Goal: Information Seeking & Learning: Learn about a topic

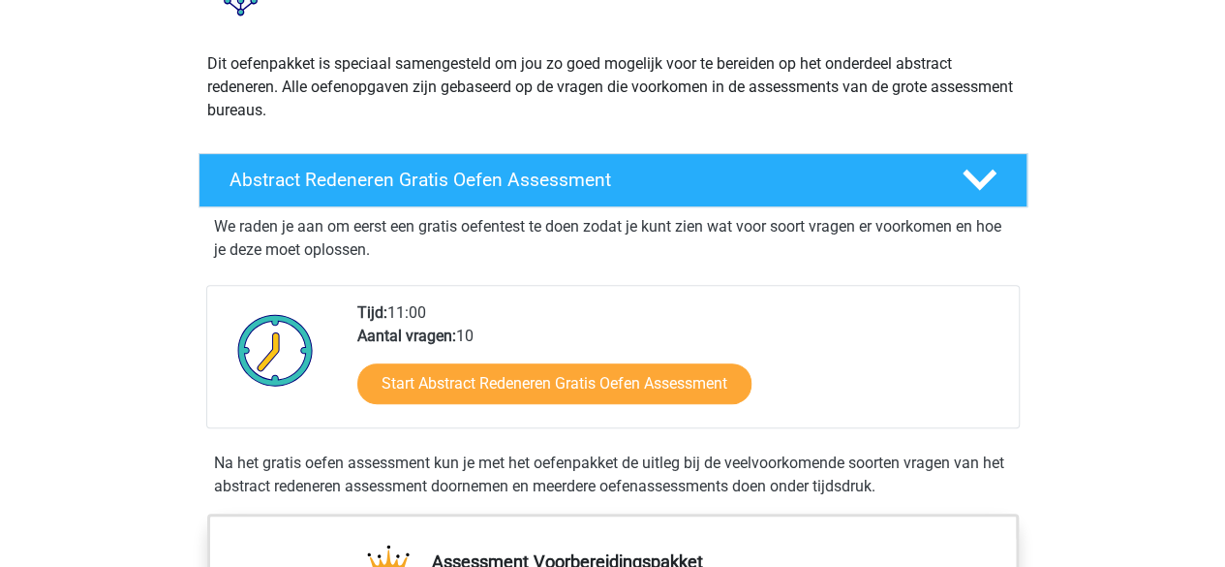
scroll to position [194, 0]
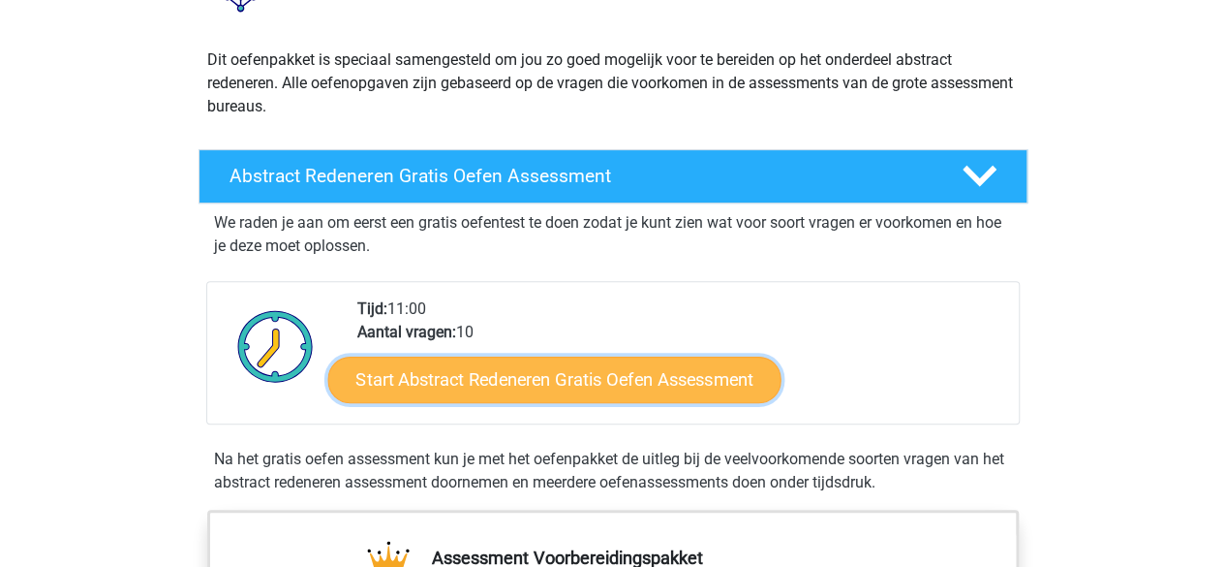
click at [514, 378] on link "Start Abstract Redeneren Gratis Oefen Assessment" at bounding box center [553, 378] width 453 height 46
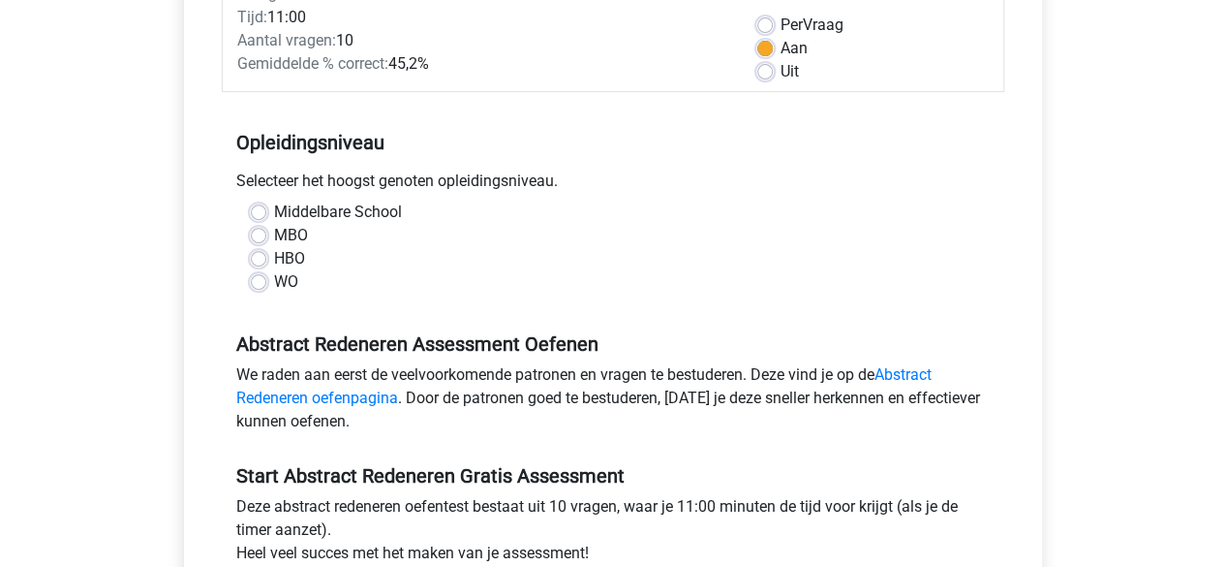
scroll to position [291, 0]
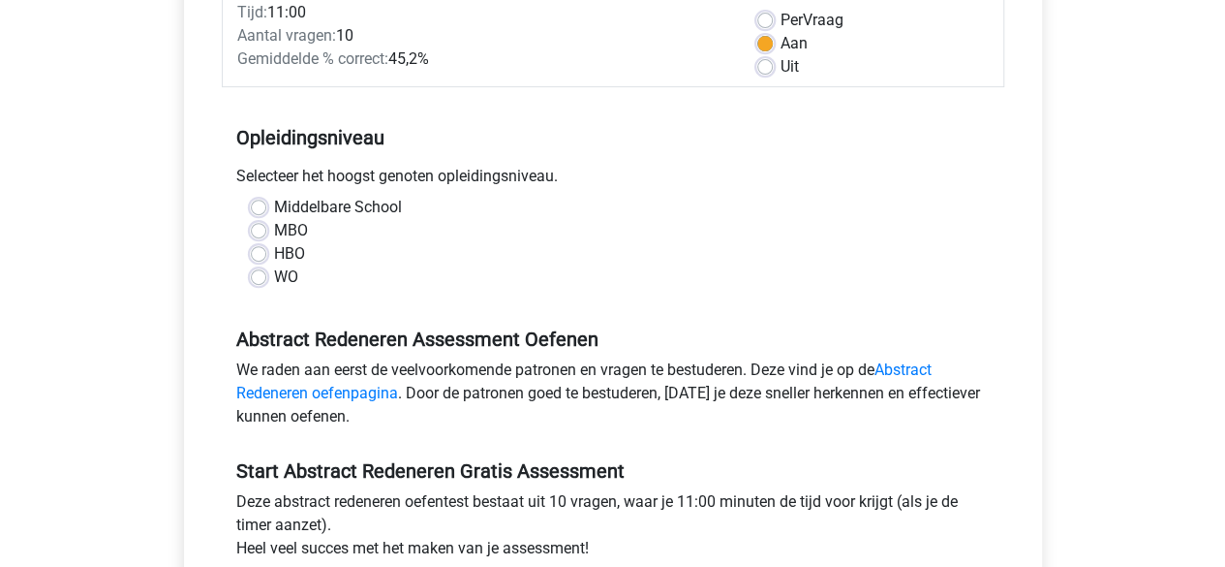
click at [285, 273] on label "WO" at bounding box center [286, 276] width 24 height 23
click at [266, 273] on input "WO" at bounding box center [258, 274] width 15 height 19
radio input "true"
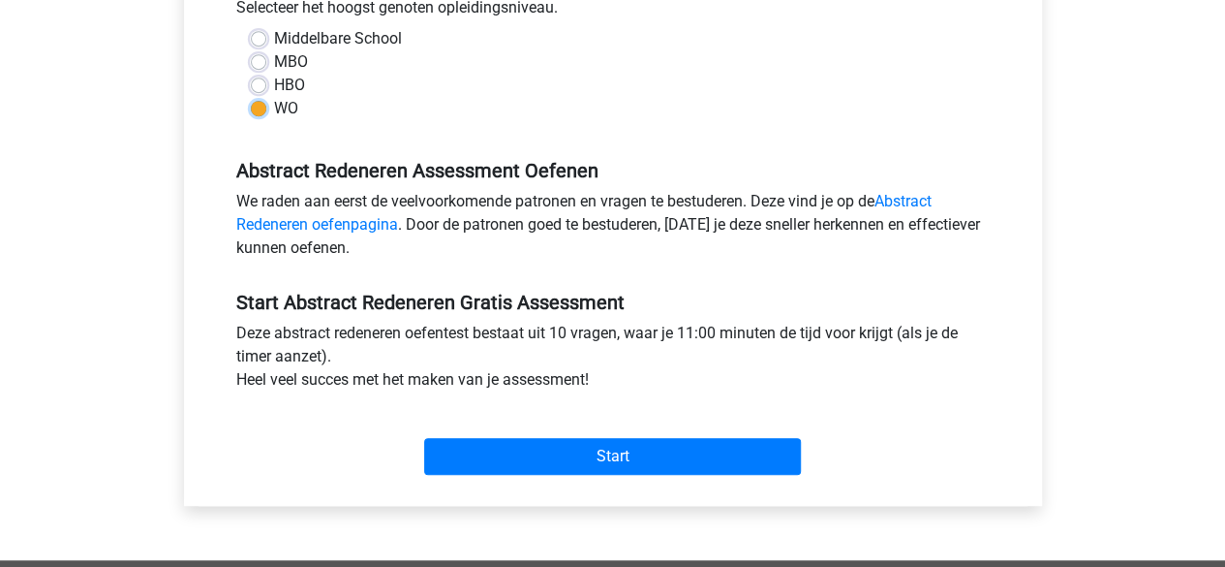
scroll to position [484, 0]
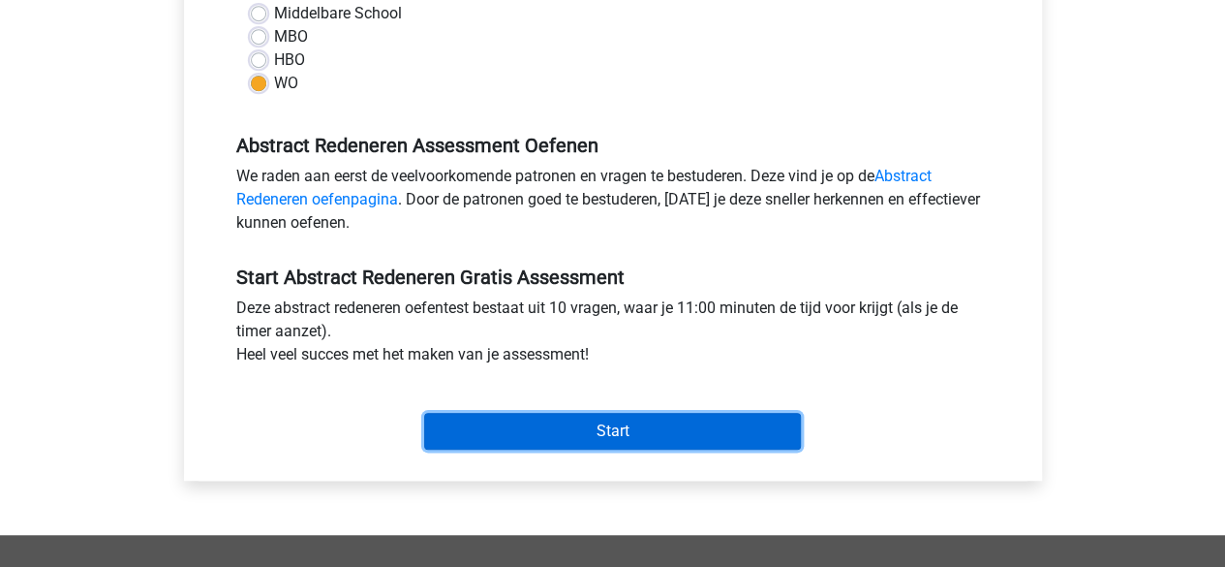
click at [637, 431] on input "Start" at bounding box center [612, 431] width 377 height 37
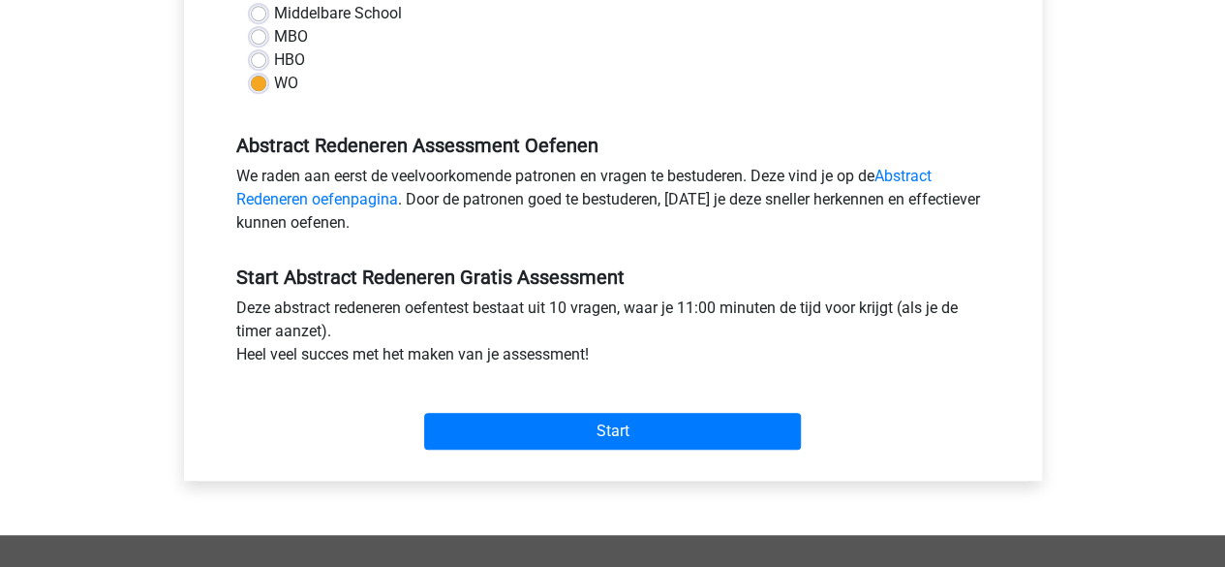
click at [274, 67] on label "HBO" at bounding box center [289, 59] width 31 height 23
click at [263, 67] on input "HBO" at bounding box center [258, 57] width 15 height 19
radio input "true"
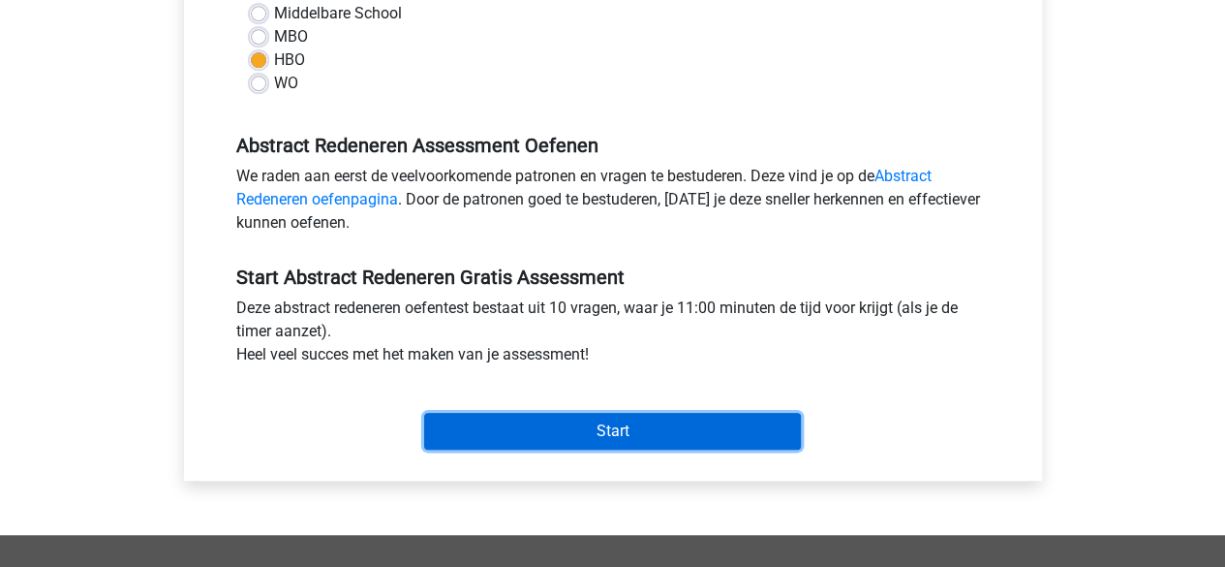
click at [597, 431] on input "Start" at bounding box center [612, 431] width 377 height 37
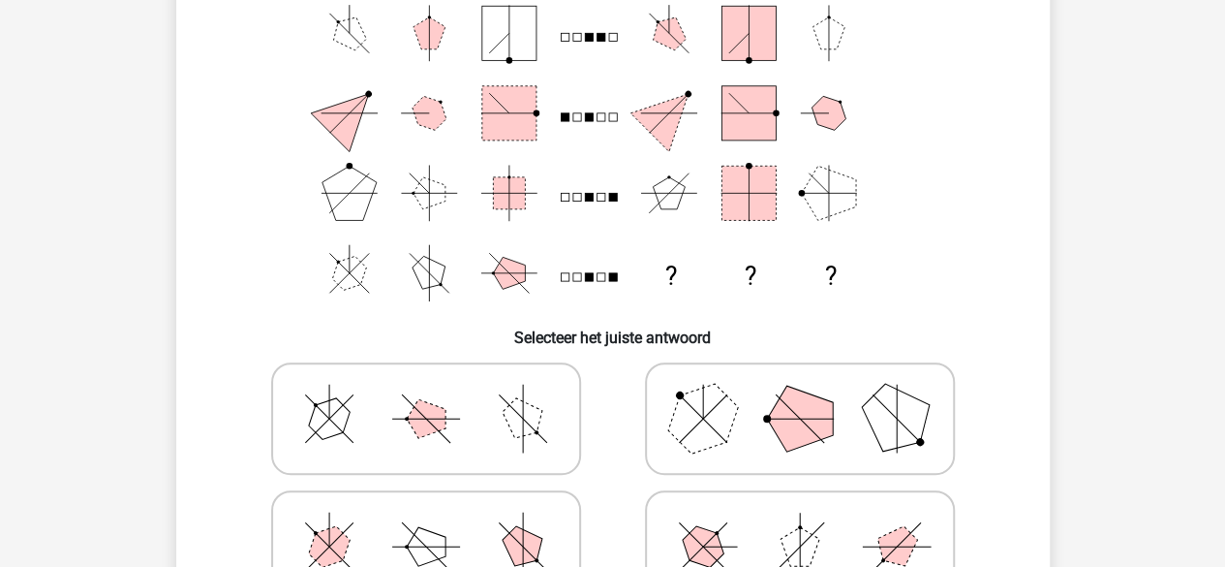
scroll to position [484, 0]
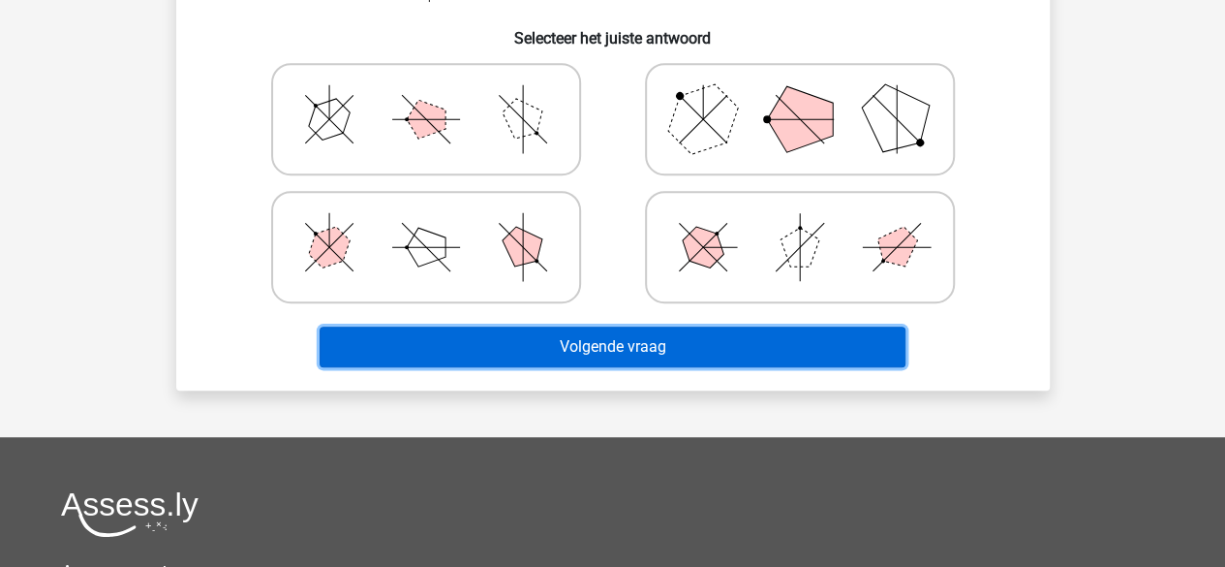
click at [447, 348] on button "Volgende vraag" at bounding box center [613, 346] width 586 height 41
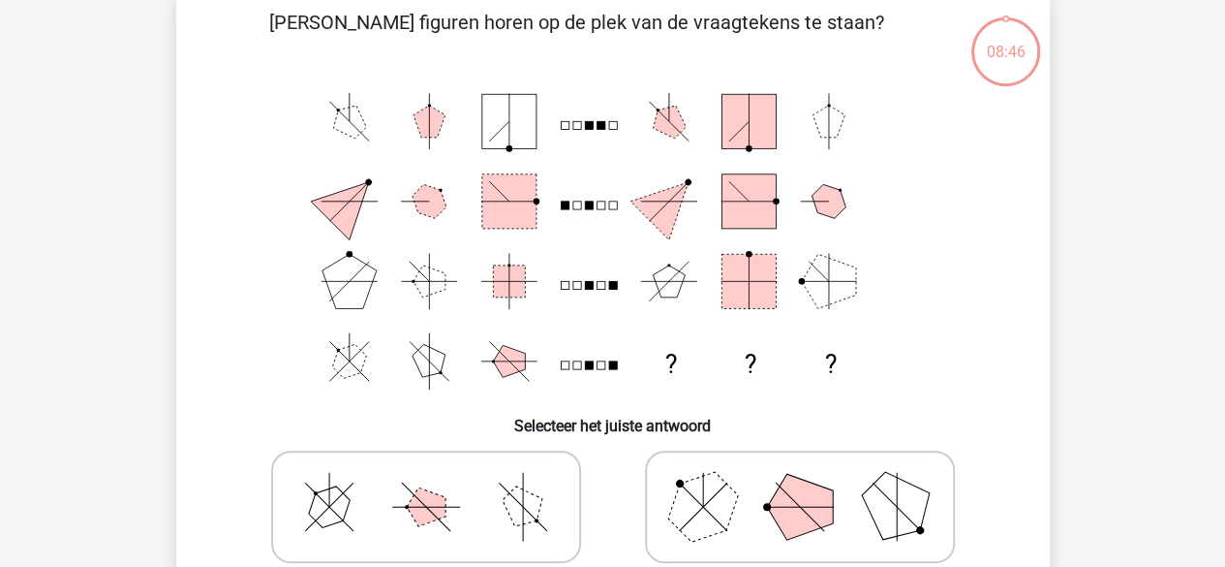
scroll to position [291, 0]
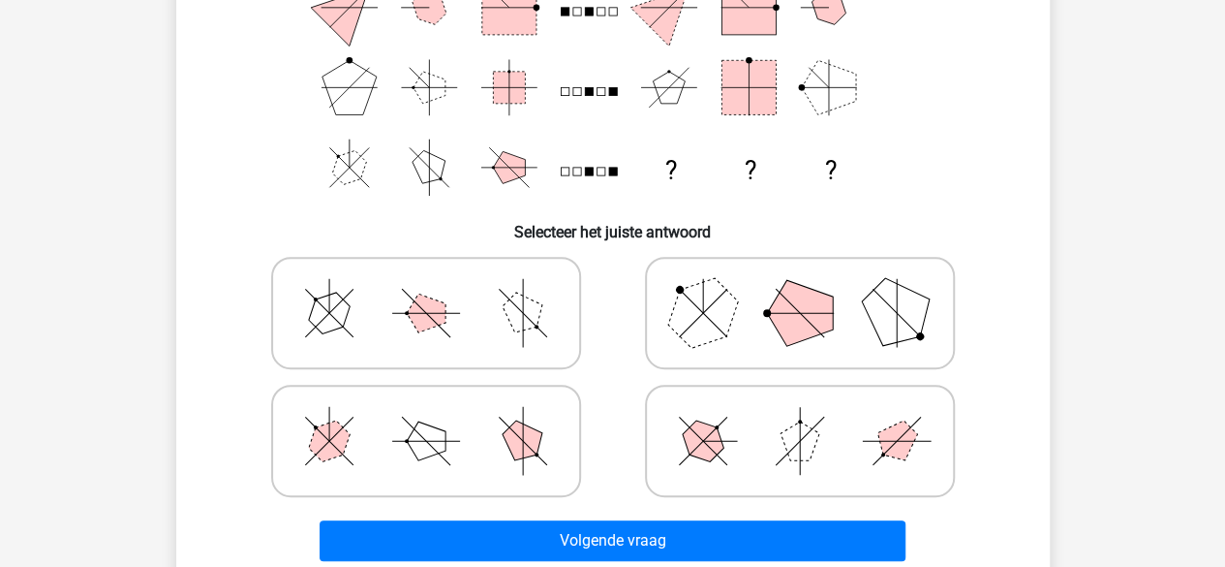
click at [447, 464] on icon at bounding box center [426, 440] width 291 height 97
click at [439, 416] on input "radio" at bounding box center [432, 410] width 13 height 13
radio input "true"
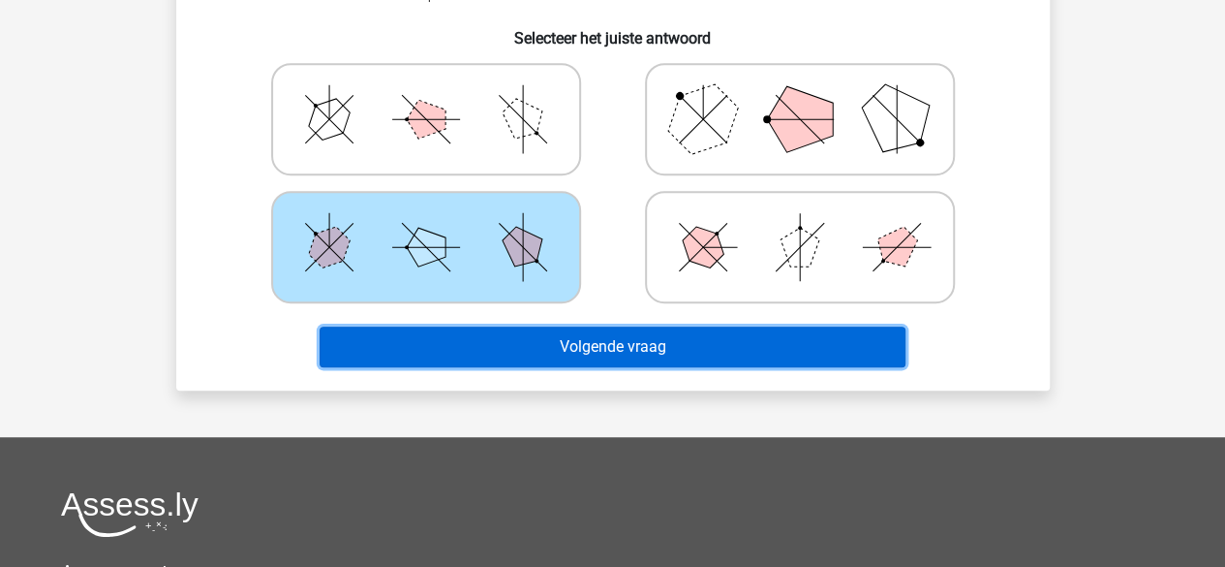
click at [562, 328] on button "Volgende vraag" at bounding box center [613, 346] width 586 height 41
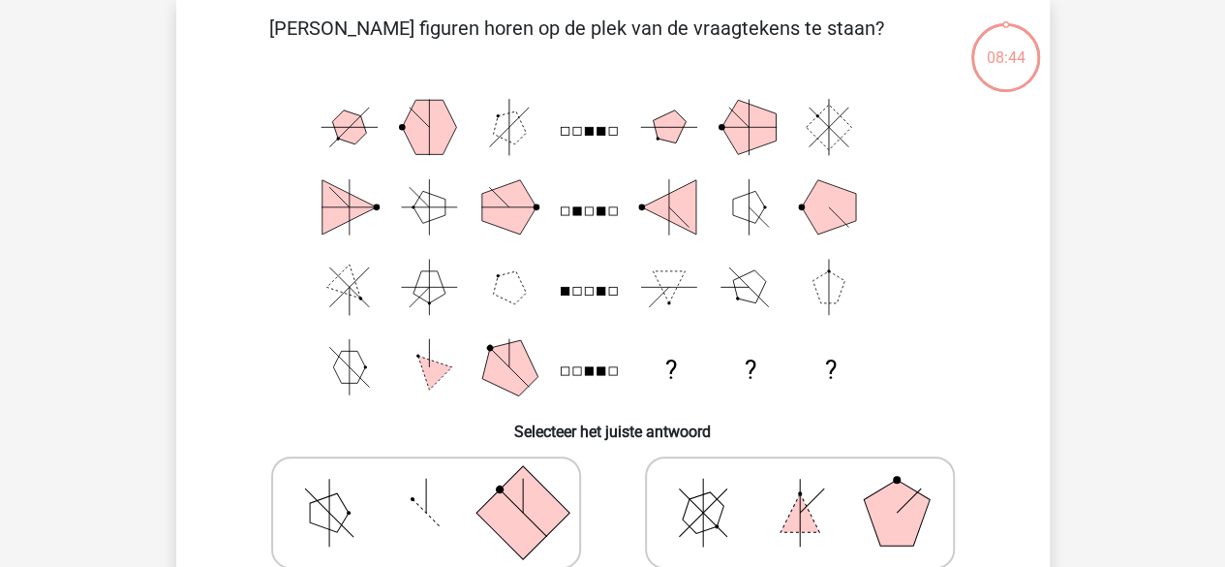
scroll to position [89, 0]
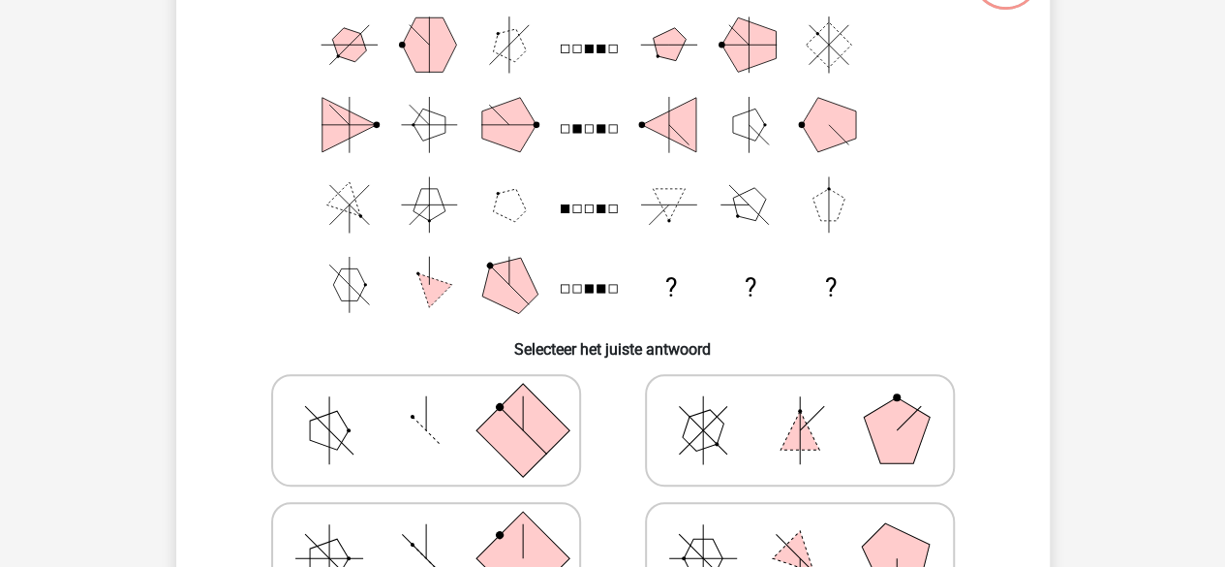
scroll to position [291, 0]
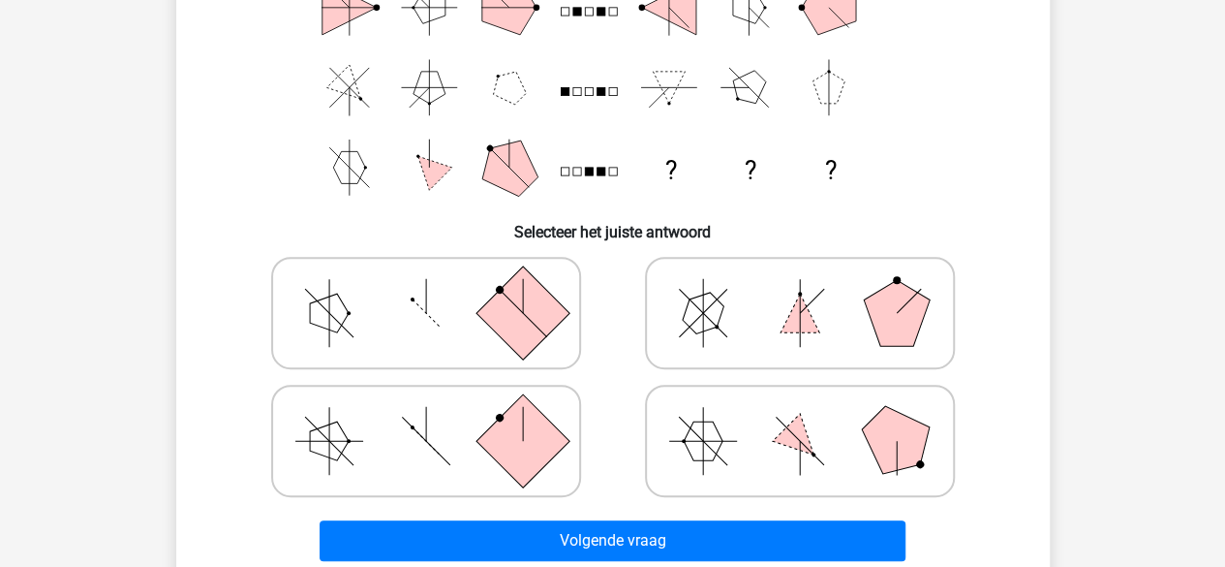
click at [488, 431] on rect at bounding box center [522, 440] width 93 height 93
click at [439, 416] on input "radio" at bounding box center [432, 410] width 13 height 13
radio input "true"
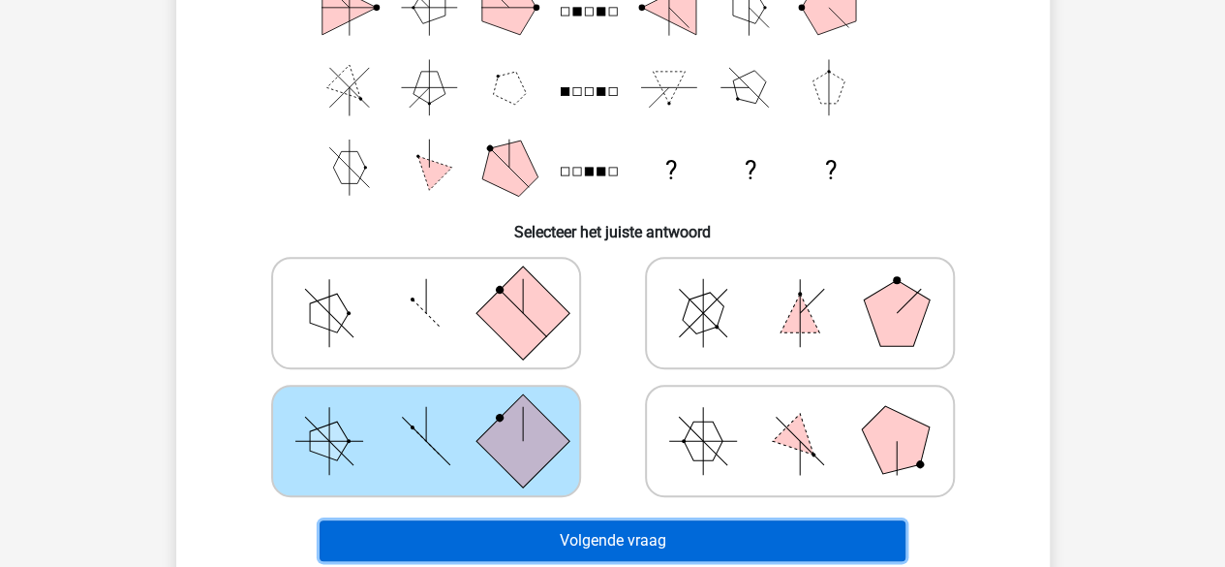
click at [632, 547] on button "Volgende vraag" at bounding box center [613, 540] width 586 height 41
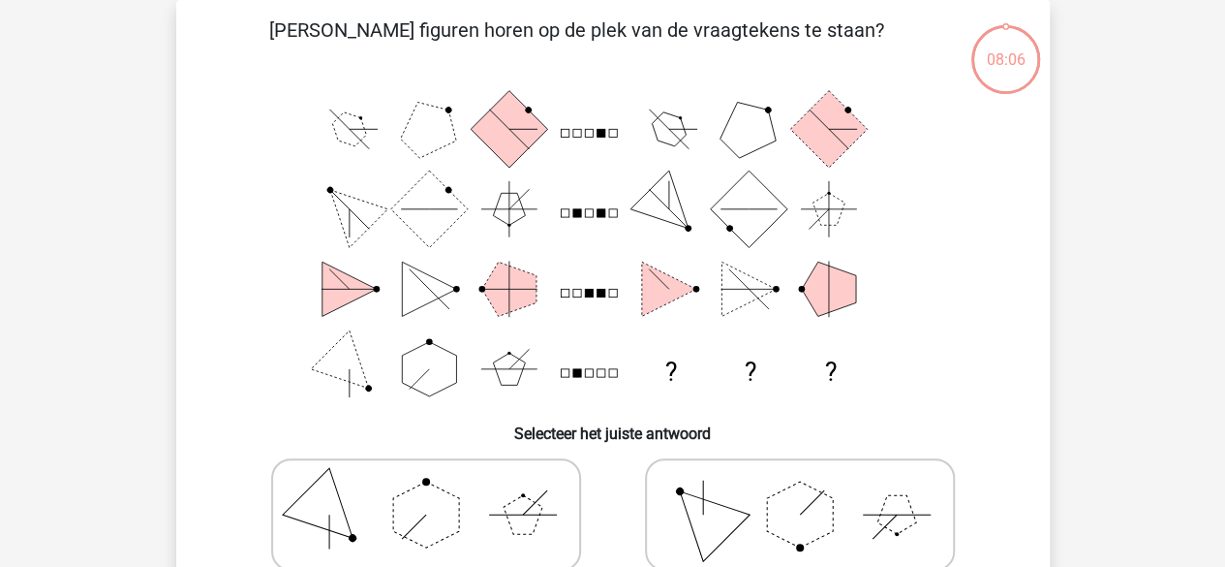
click at [675, 261] on icon "? ? ?" at bounding box center [613, 249] width 781 height 320
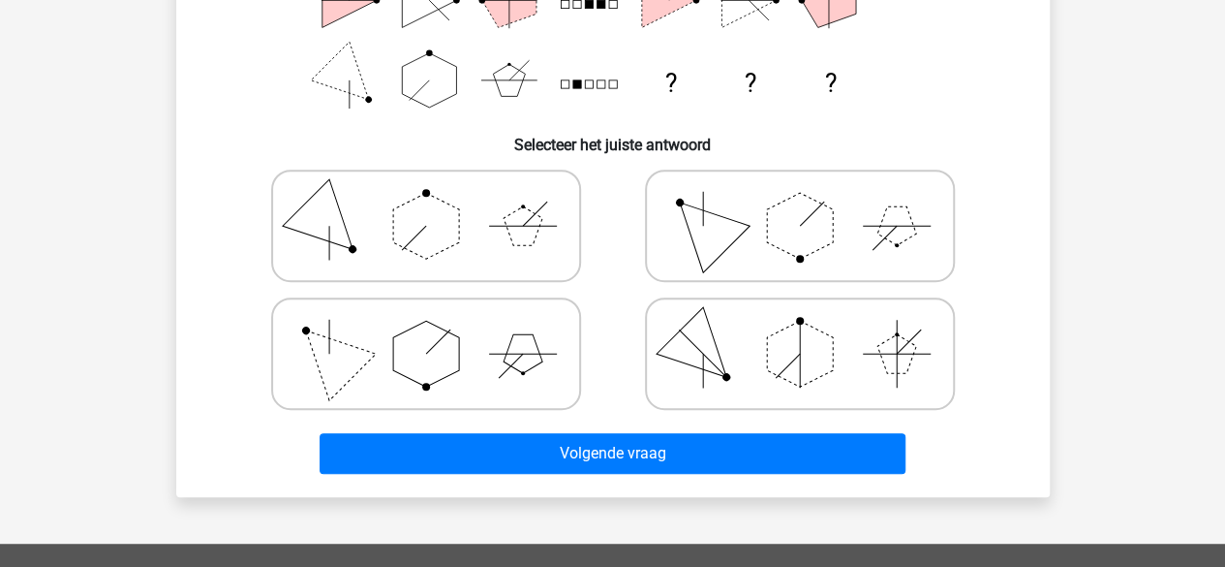
scroll to position [380, 0]
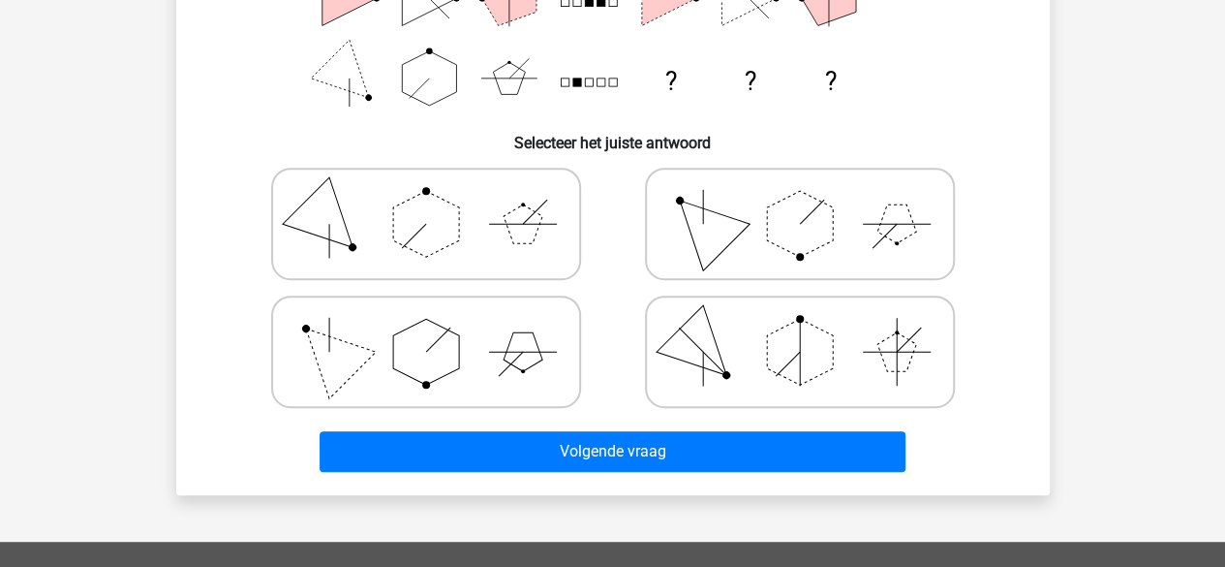
click at [798, 263] on icon at bounding box center [800, 223] width 291 height 97
click at [800, 200] on input "radio" at bounding box center [806, 193] width 13 height 13
radio input "true"
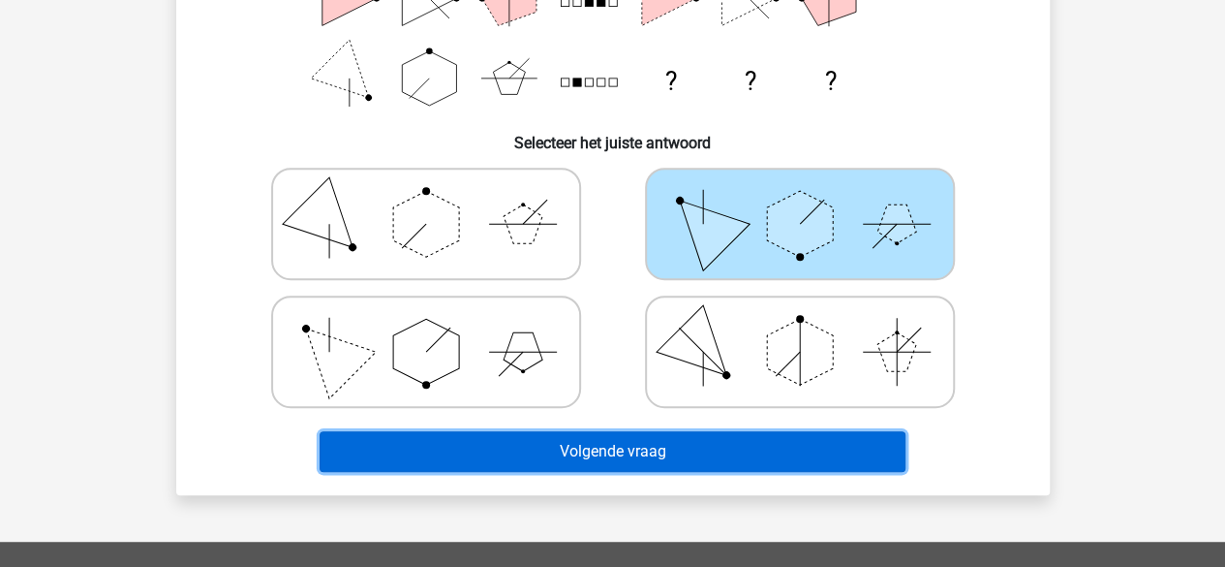
click at [651, 441] on button "Volgende vraag" at bounding box center [613, 451] width 586 height 41
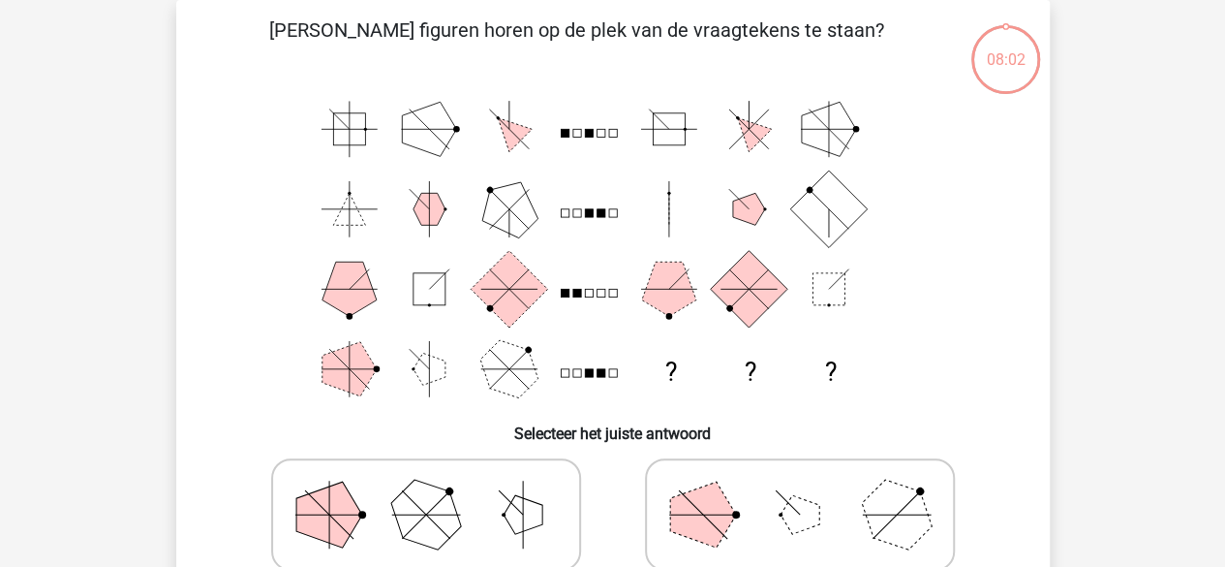
click at [732, 499] on icon at bounding box center [800, 514] width 291 height 97
click at [800, 490] on input "radio" at bounding box center [806, 484] width 13 height 13
radio input "true"
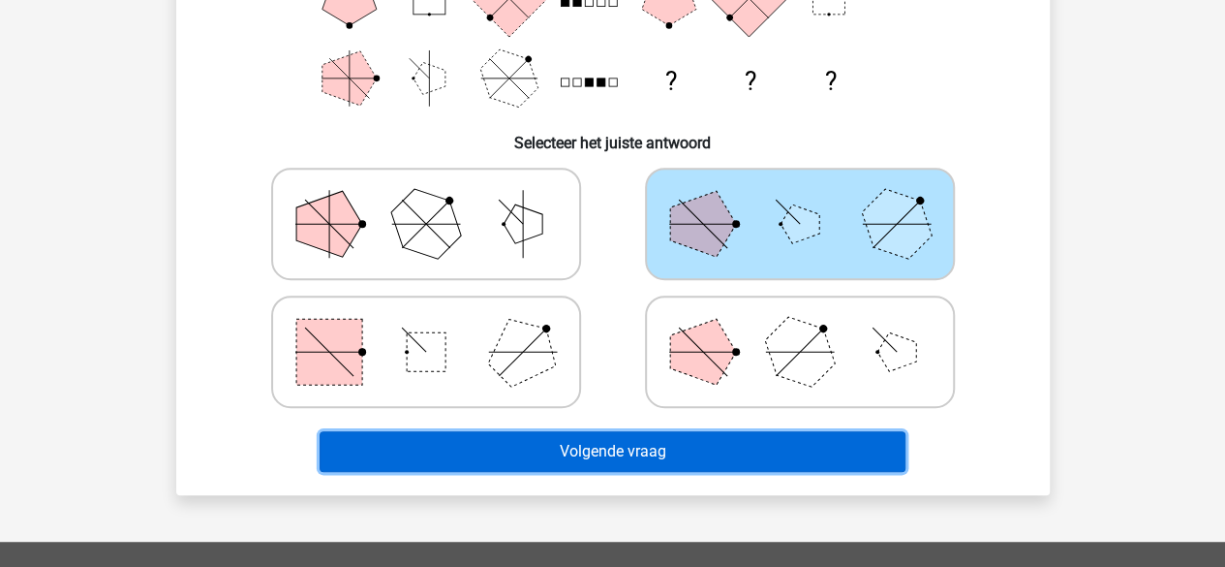
click at [706, 450] on button "Volgende vraag" at bounding box center [613, 451] width 586 height 41
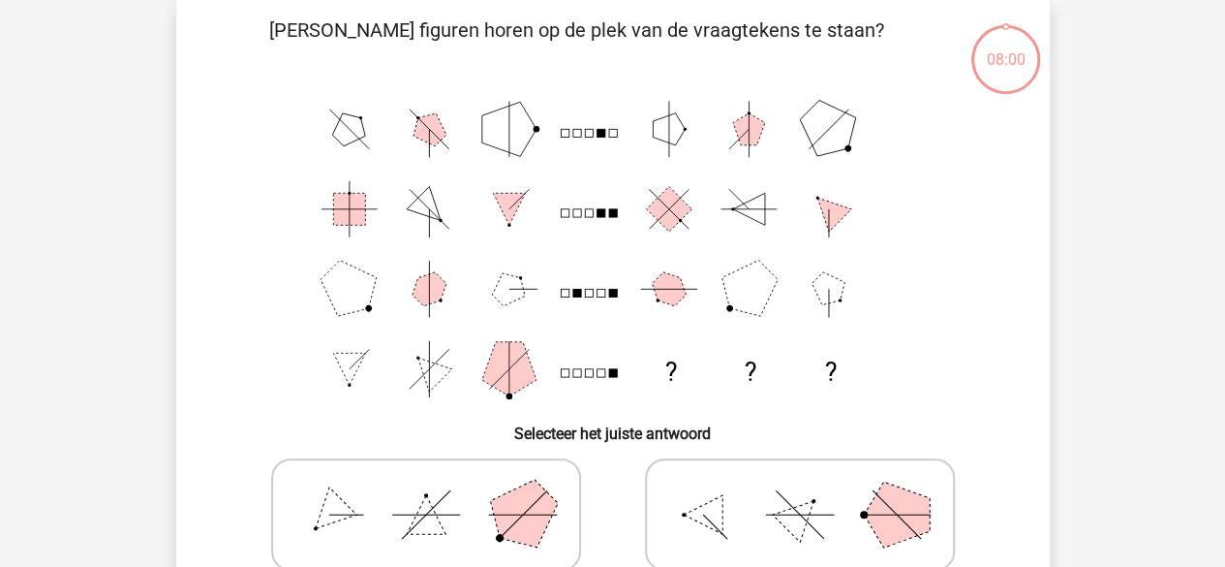
click at [718, 478] on icon at bounding box center [800, 514] width 291 height 97
click at [800, 478] on input "radio" at bounding box center [806, 484] width 13 height 13
radio input "true"
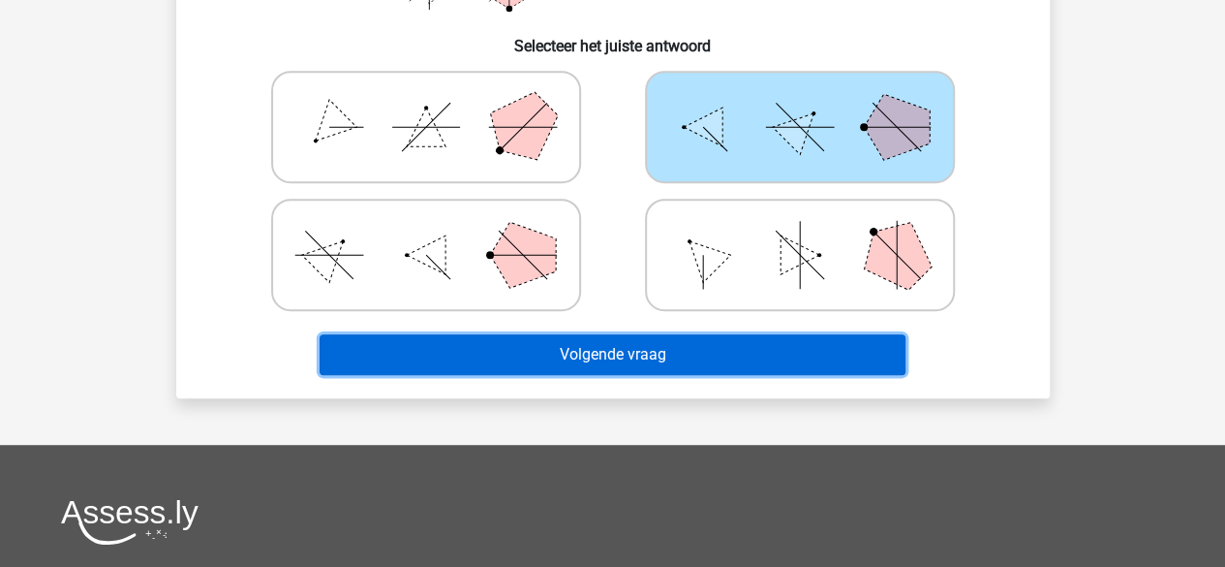
click at [701, 342] on button "Volgende vraag" at bounding box center [613, 354] width 586 height 41
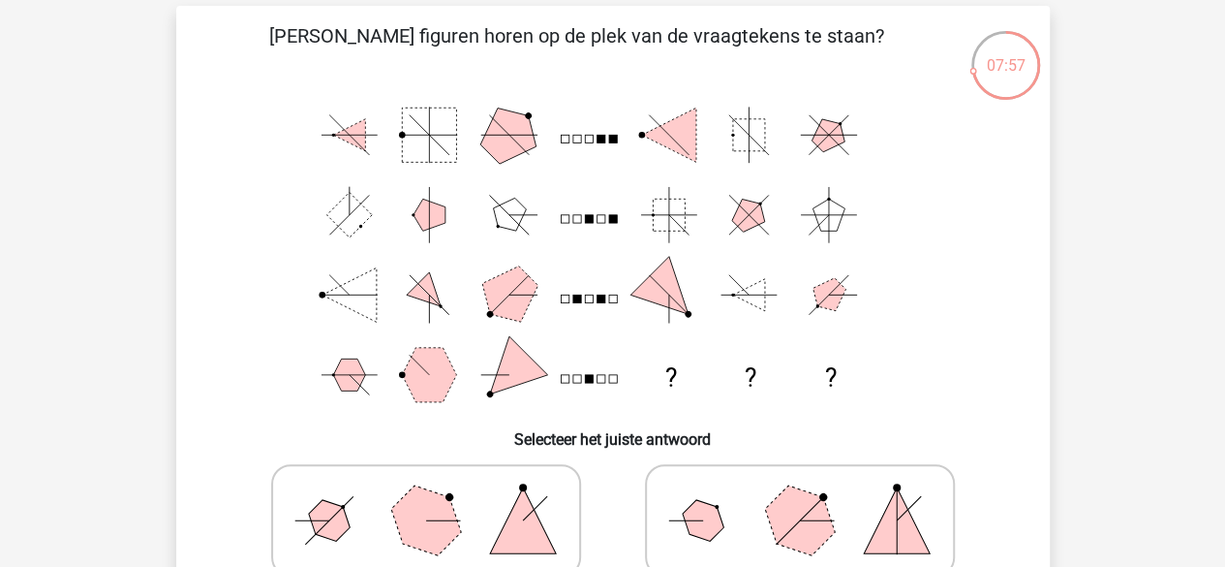
scroll to position [194, 0]
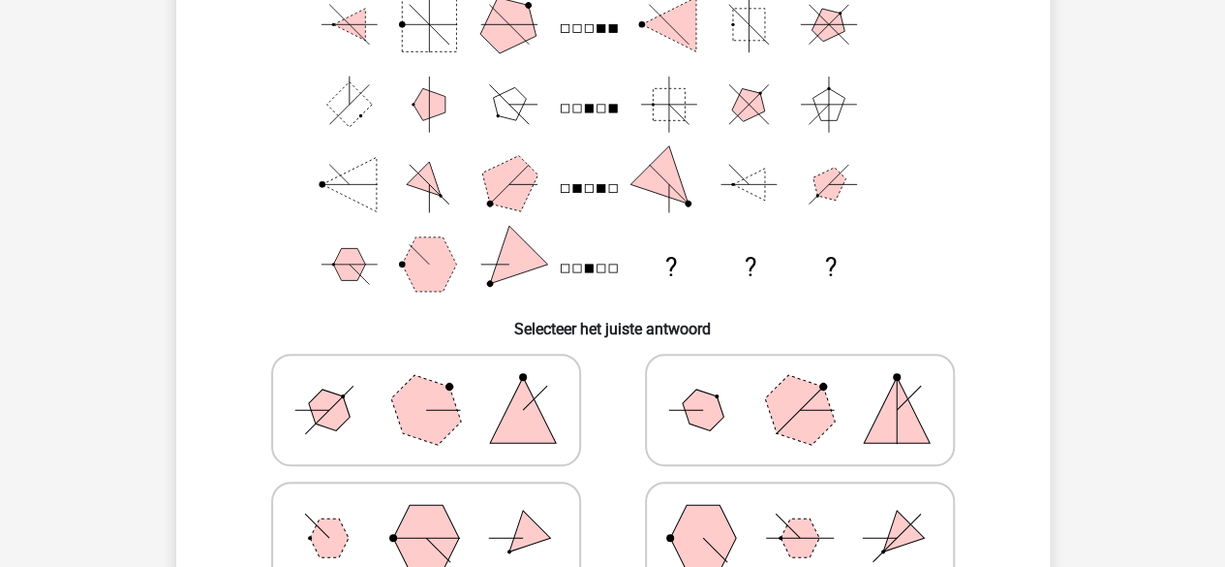
drag, startPoint x: 542, startPoint y: 353, endPoint x: 535, endPoint y: 372, distance: 20.9
click at [540, 359] on div at bounding box center [426, 410] width 374 height 128
click at [535, 372] on icon at bounding box center [426, 409] width 291 height 97
click at [439, 373] on input "radio" at bounding box center [432, 379] width 13 height 13
radio input "true"
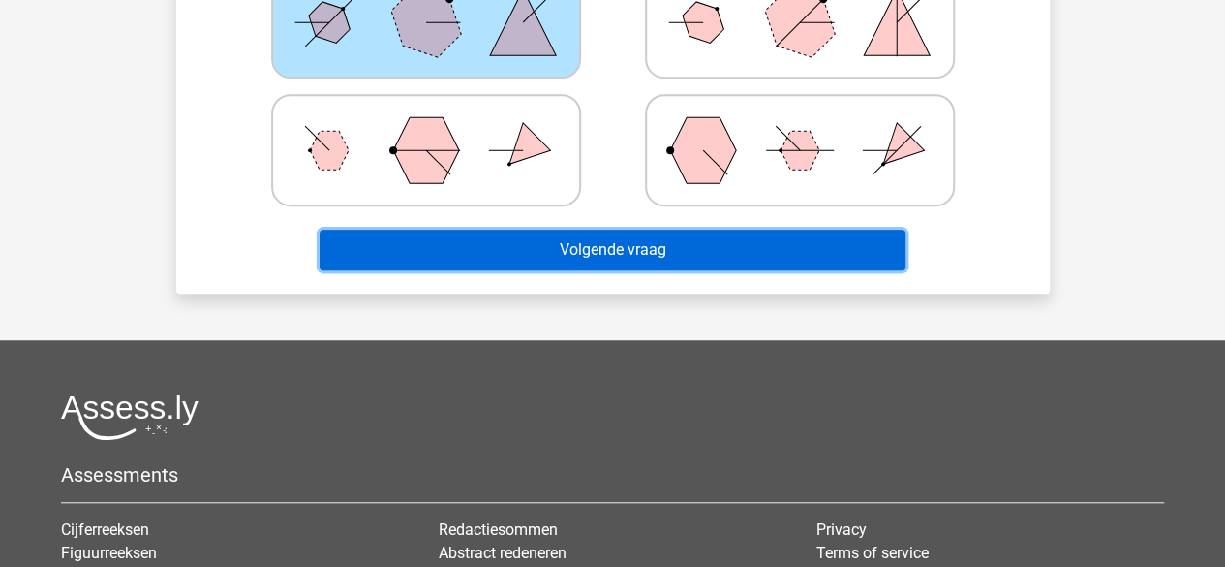
click at [709, 247] on button "Volgende vraag" at bounding box center [613, 250] width 586 height 41
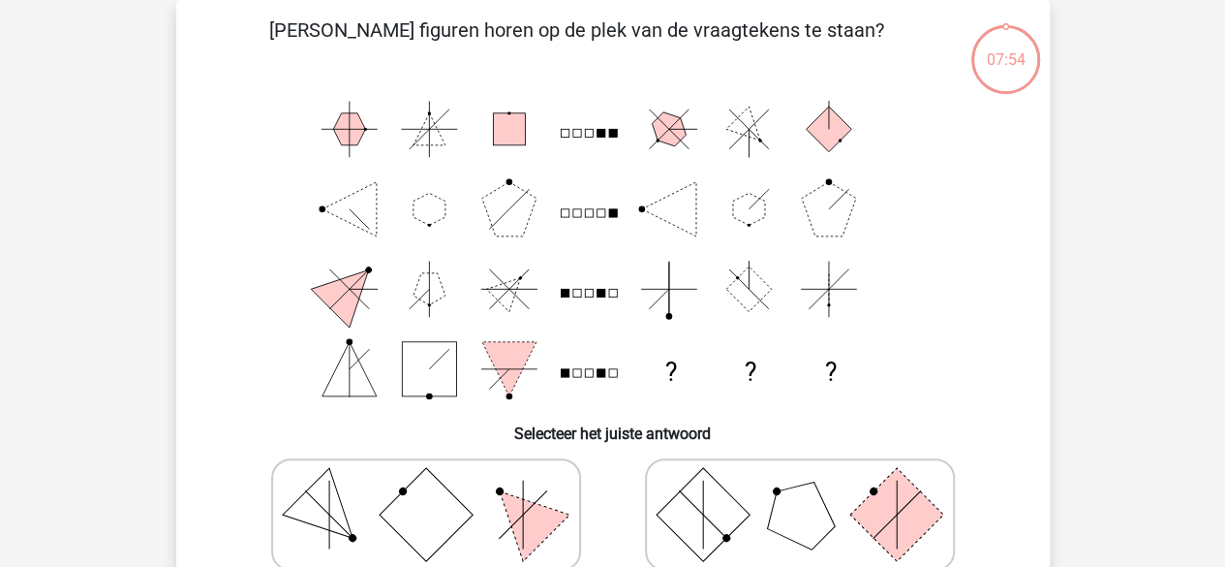
click at [761, 520] on icon at bounding box center [800, 514] width 291 height 97
click at [800, 490] on input "radio" at bounding box center [806, 484] width 13 height 13
radio input "true"
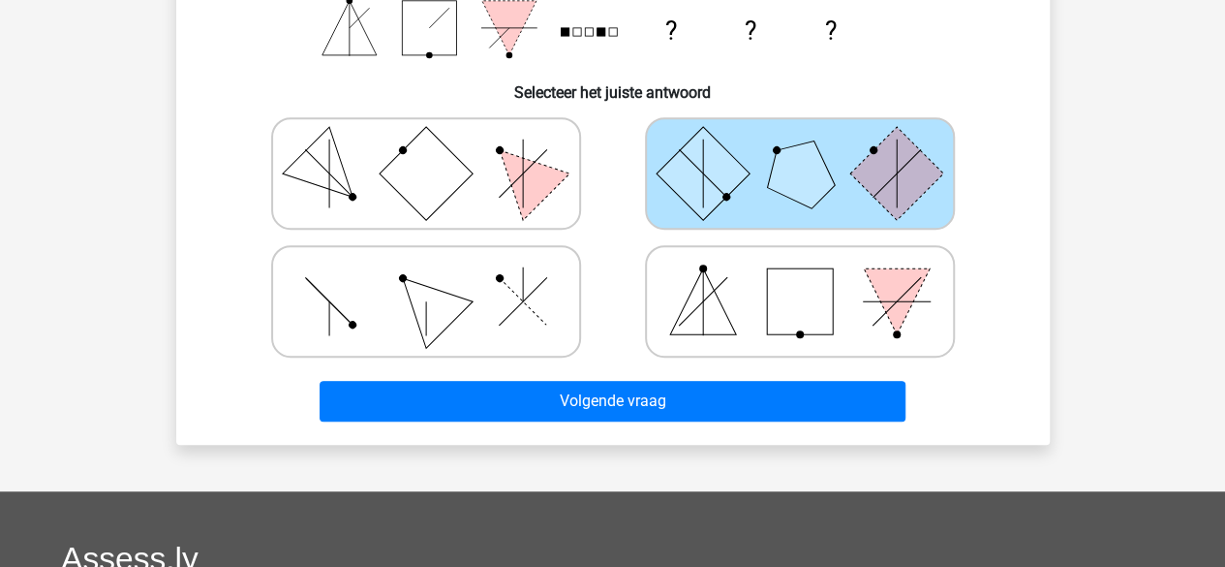
scroll to position [477, 0]
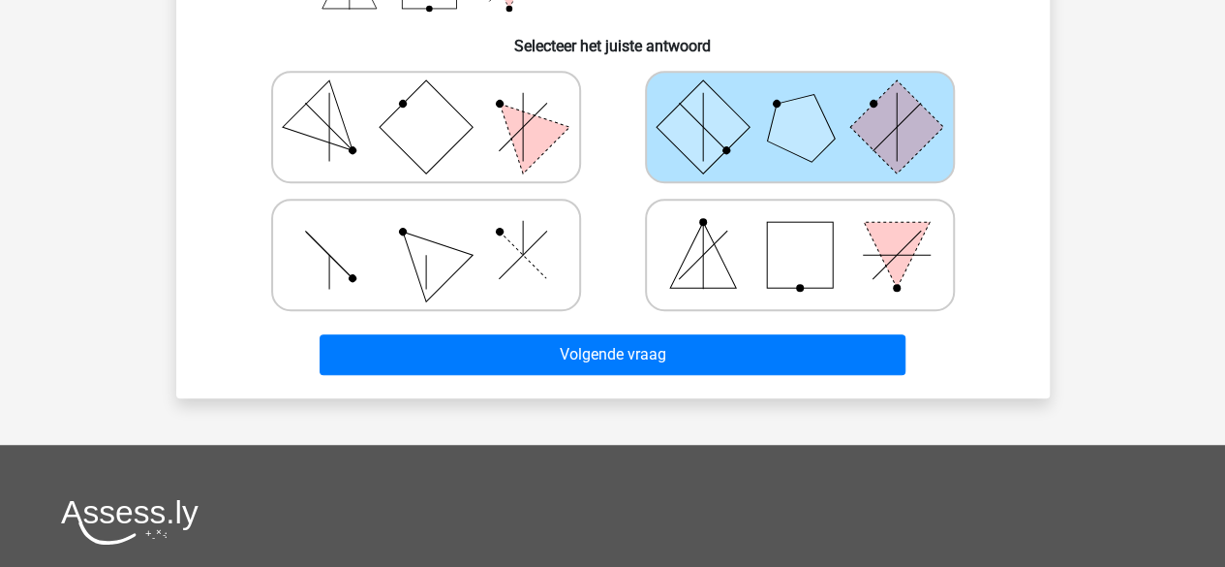
click at [695, 321] on div "Volgende vraag" at bounding box center [613, 351] width 812 height 64
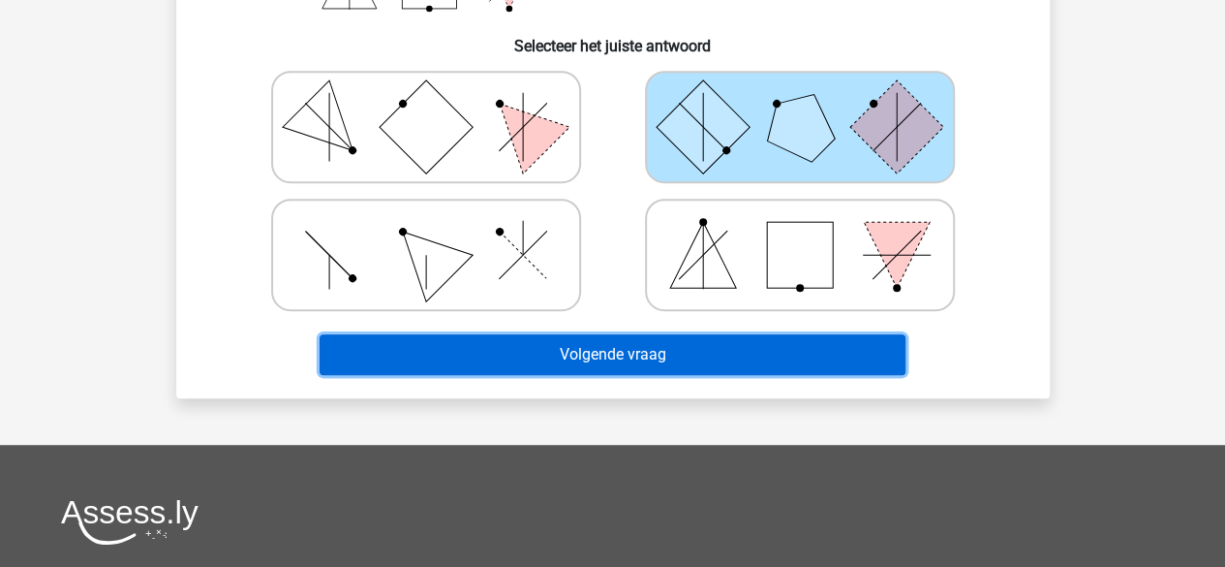
click at [684, 371] on button "Volgende vraag" at bounding box center [613, 354] width 586 height 41
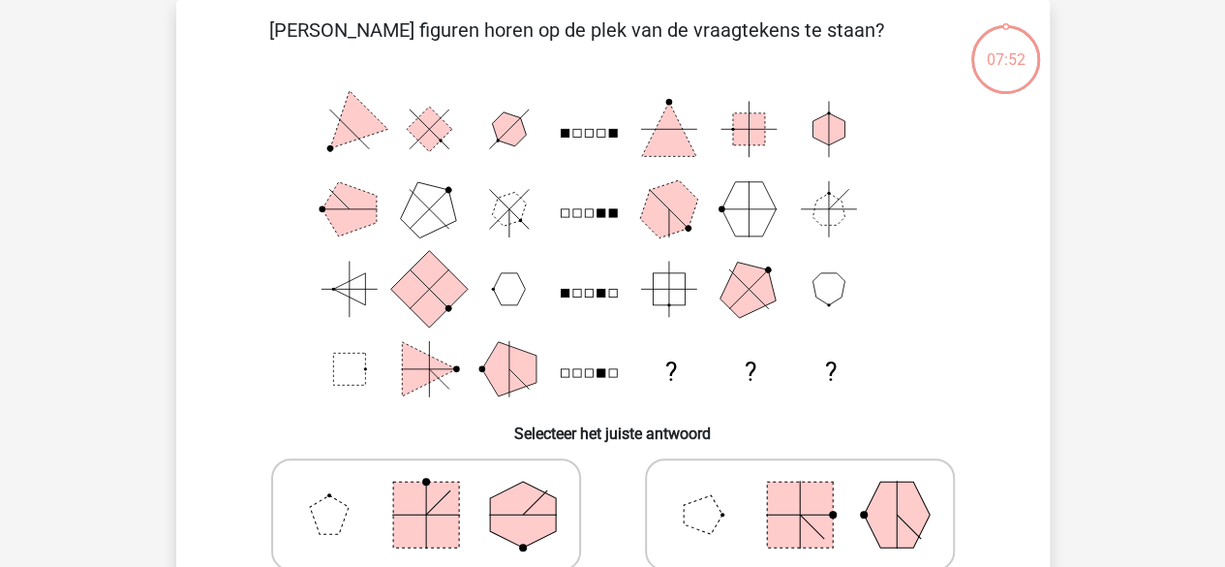
click at [688, 493] on icon at bounding box center [800, 514] width 291 height 97
click at [800, 490] on input "radio" at bounding box center [806, 484] width 13 height 13
radio input "true"
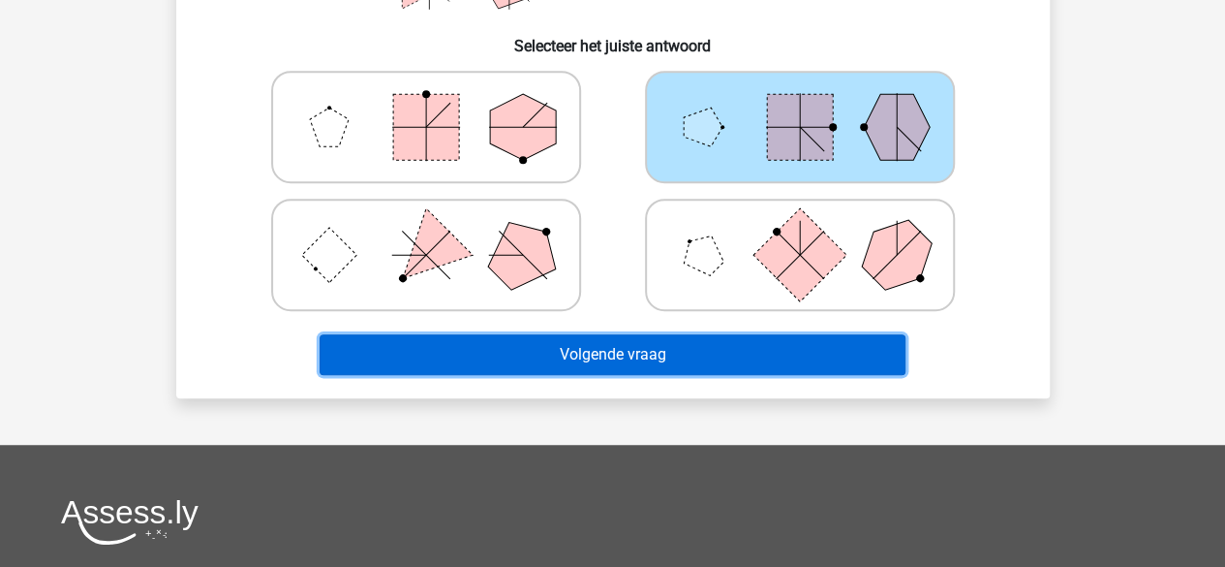
click at [654, 349] on button "Volgende vraag" at bounding box center [613, 354] width 586 height 41
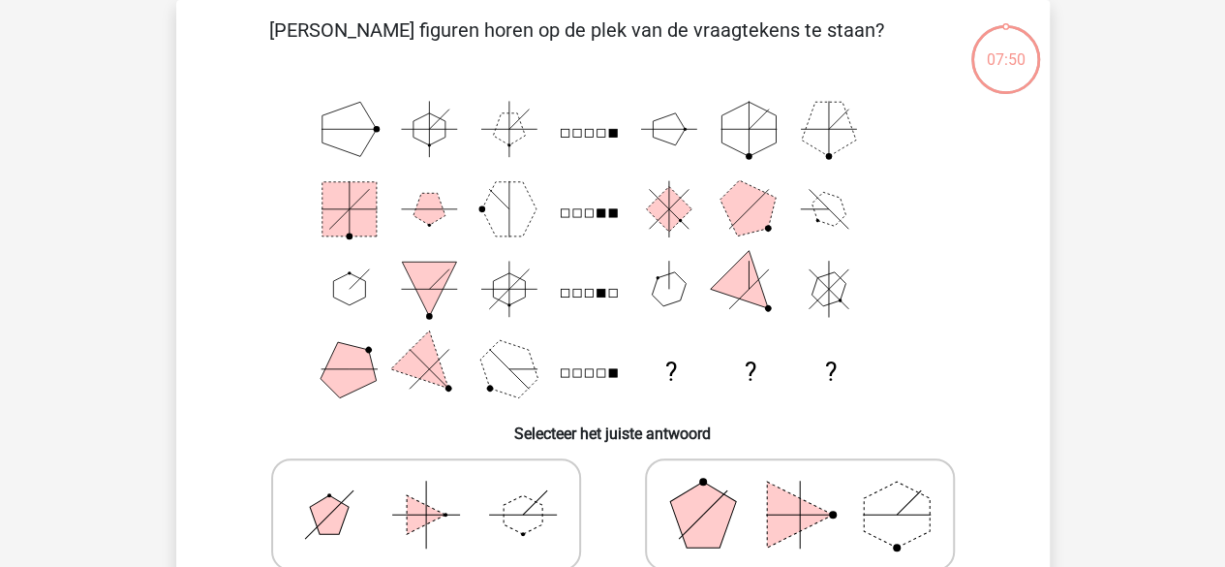
click at [478, 509] on icon at bounding box center [426, 514] width 291 height 97
click at [439, 490] on input "radio" at bounding box center [432, 484] width 13 height 13
radio input "true"
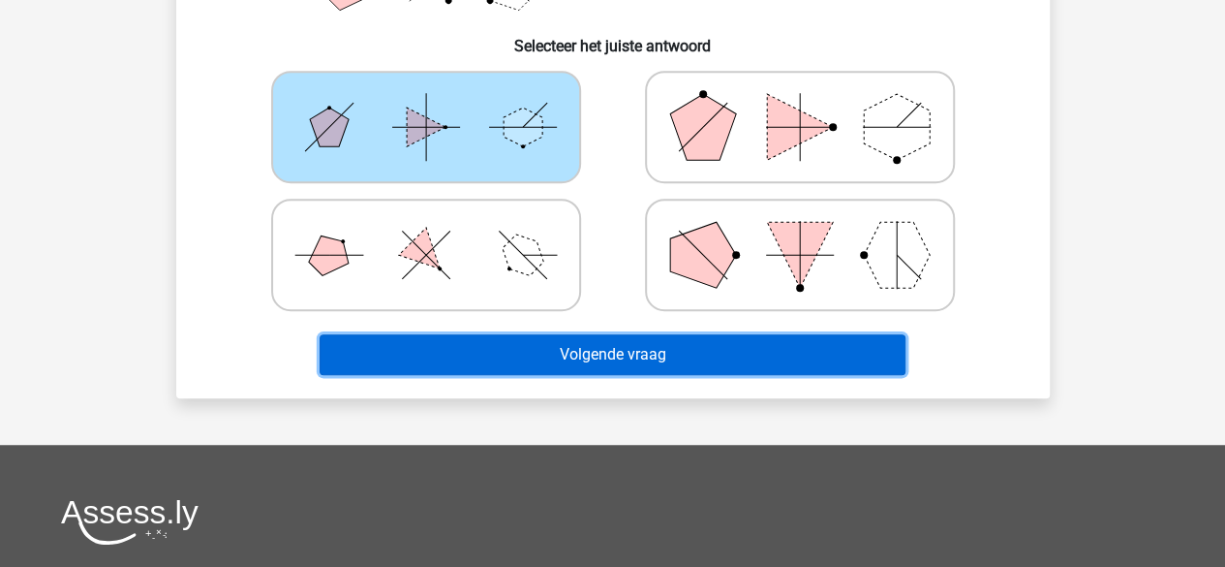
click at [648, 350] on button "Volgende vraag" at bounding box center [613, 354] width 586 height 41
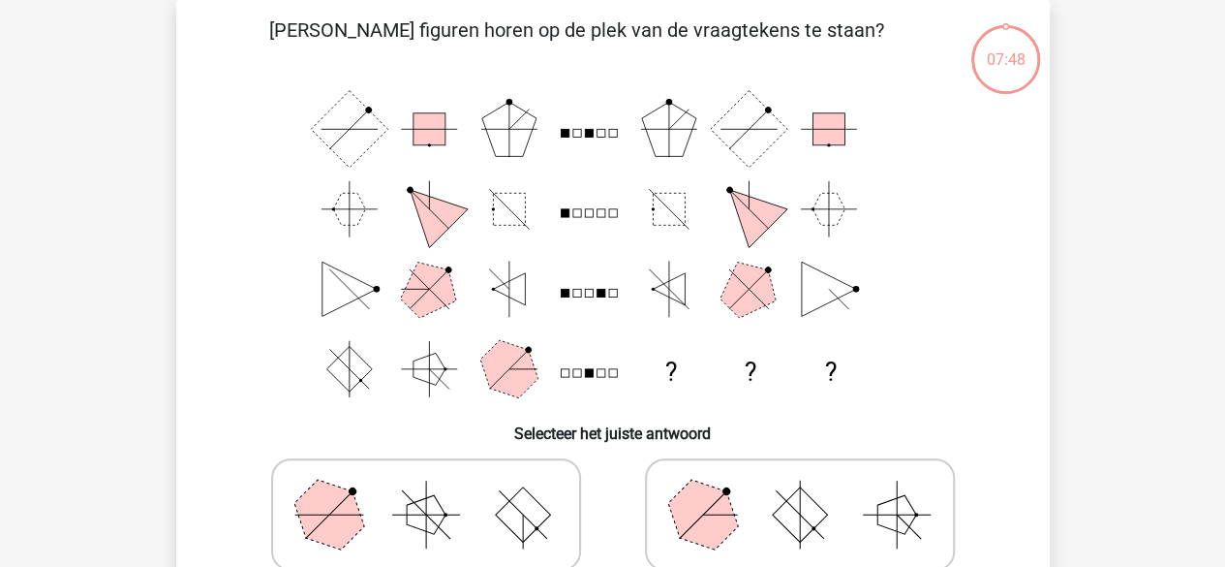
click at [730, 525] on polygon at bounding box center [702, 514] width 93 height 93
click at [800, 490] on input "radio" at bounding box center [806, 484] width 13 height 13
radio input "true"
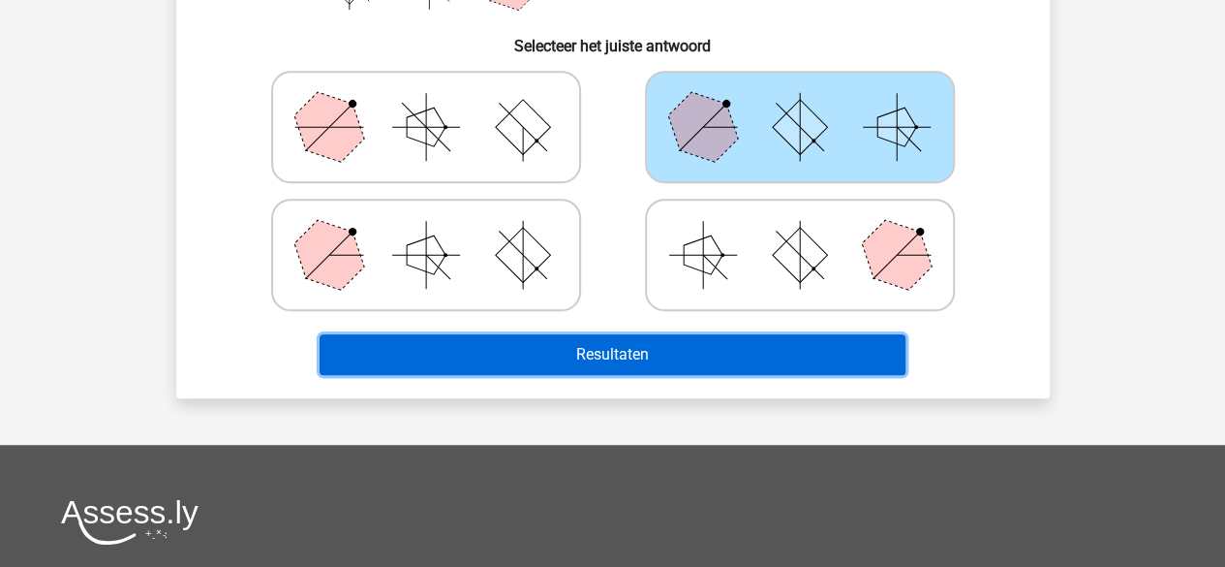
click at [727, 352] on button "Resultaten" at bounding box center [613, 354] width 586 height 41
